Goal: Use online tool/utility: Utilize a website feature to perform a specific function

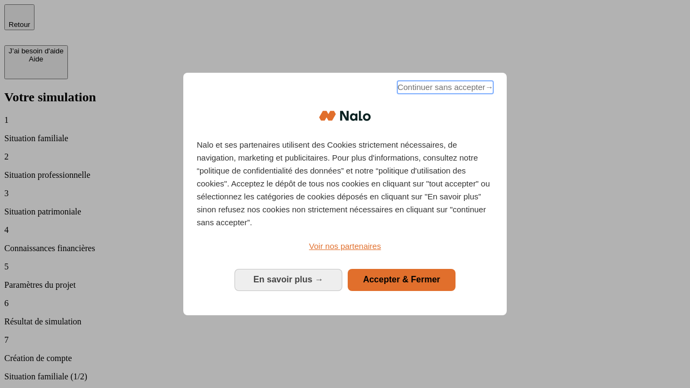
click at [444, 89] on span "Continuer sans accepter →" at bounding box center [445, 87] width 96 height 13
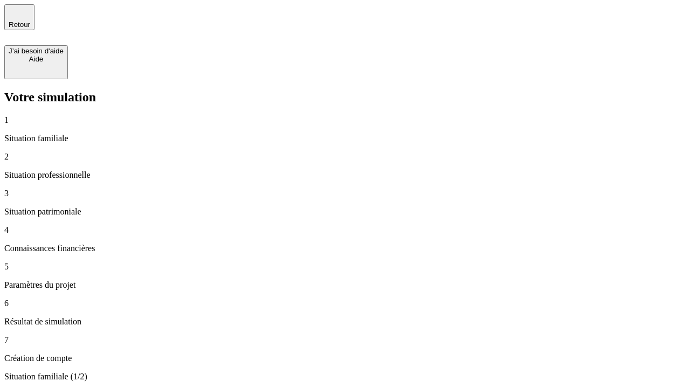
type input "30 000"
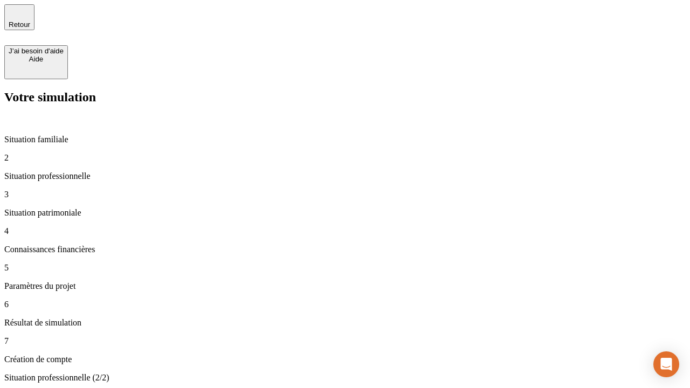
type input "1 000"
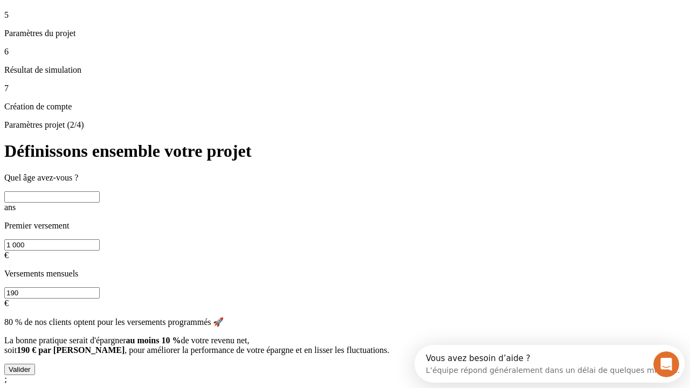
scroll to position [10, 0]
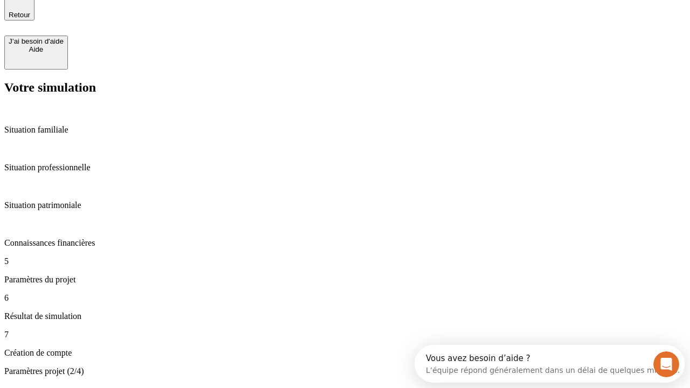
type input "40"
type input "200 000"
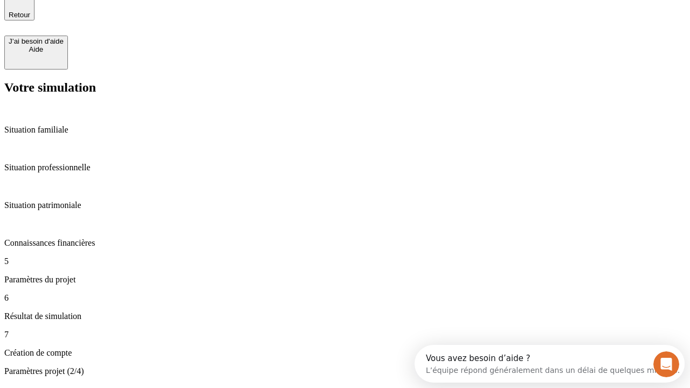
type input "640"
